Goal: Check status

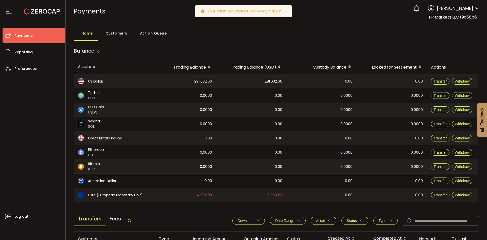
scroll to position [172, 0]
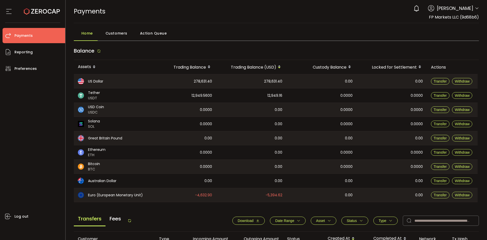
scroll to position [172, 0]
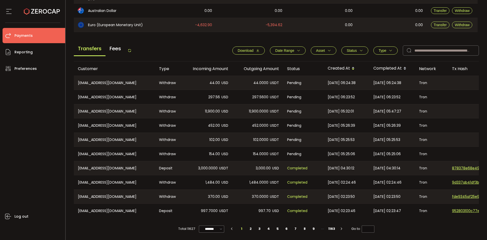
click at [353, 45] on div "Download Date Range - Asset BTC ETH EUR GBP USD USDC USDT Clear Apply Status Ap…" at bounding box center [353, 50] width 252 height 10
click at [353, 48] on span "Status" at bounding box center [352, 50] width 10 height 4
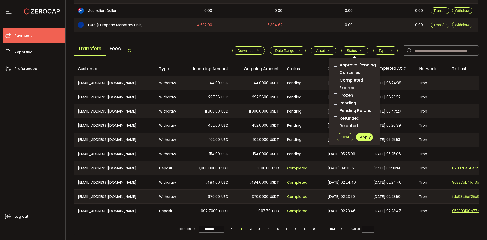
click at [342, 100] on label "Pending" at bounding box center [355, 103] width 42 height 6
click at [366, 135] on span "Apply" at bounding box center [365, 137] width 11 height 5
